Goal: Task Accomplishment & Management: Use online tool/utility

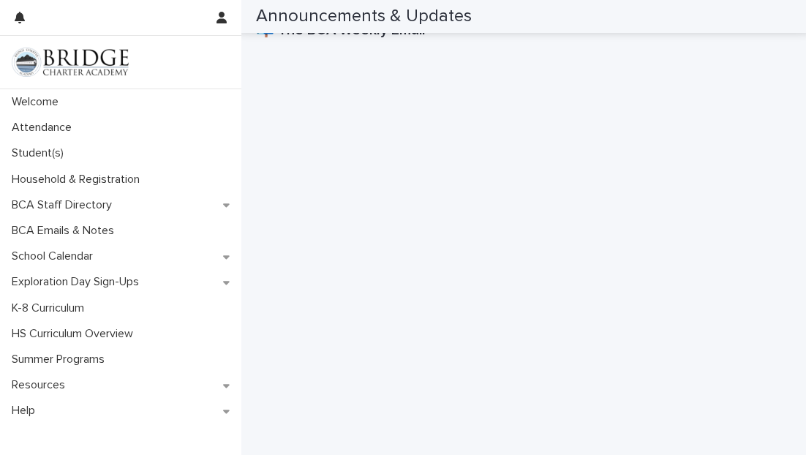
scroll to position [527, 0]
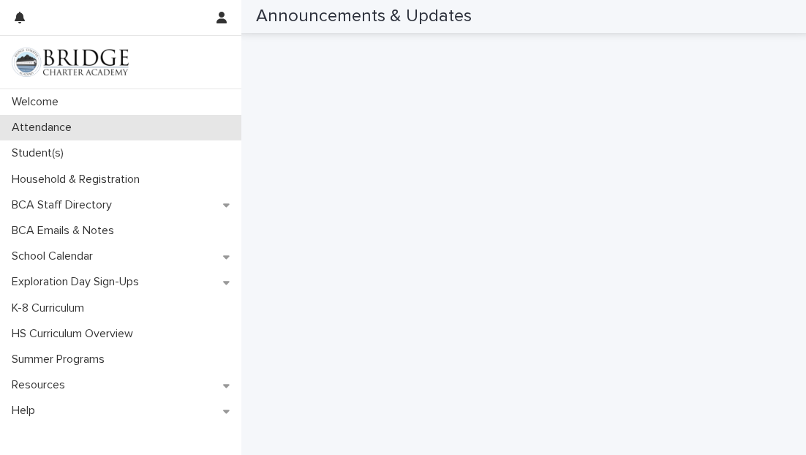
click at [54, 127] on p "Attendance" at bounding box center [45, 128] width 78 height 14
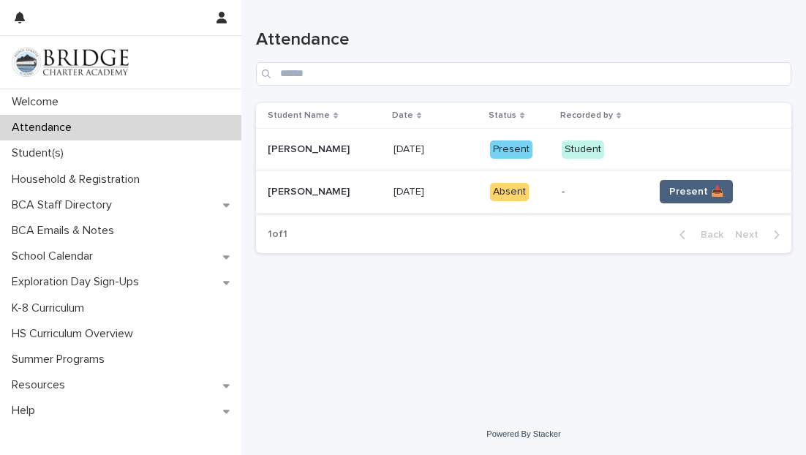
click at [704, 195] on span "Present 📥" at bounding box center [696, 191] width 54 height 15
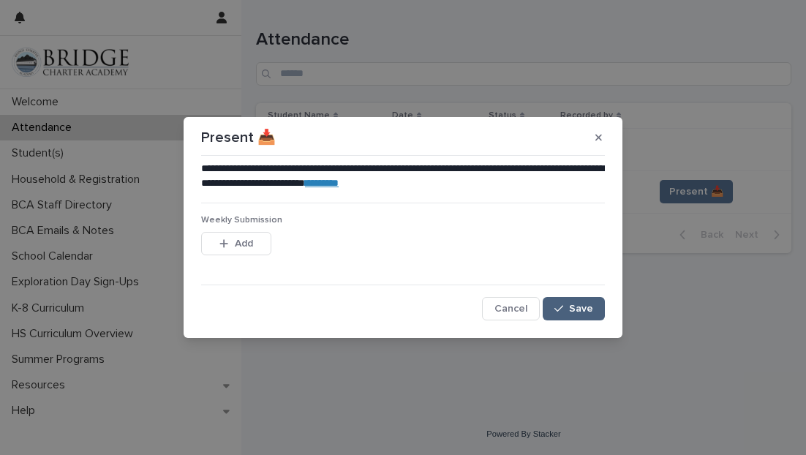
click at [580, 309] on span "Save" at bounding box center [581, 309] width 24 height 10
